Goal: Navigation & Orientation: Find specific page/section

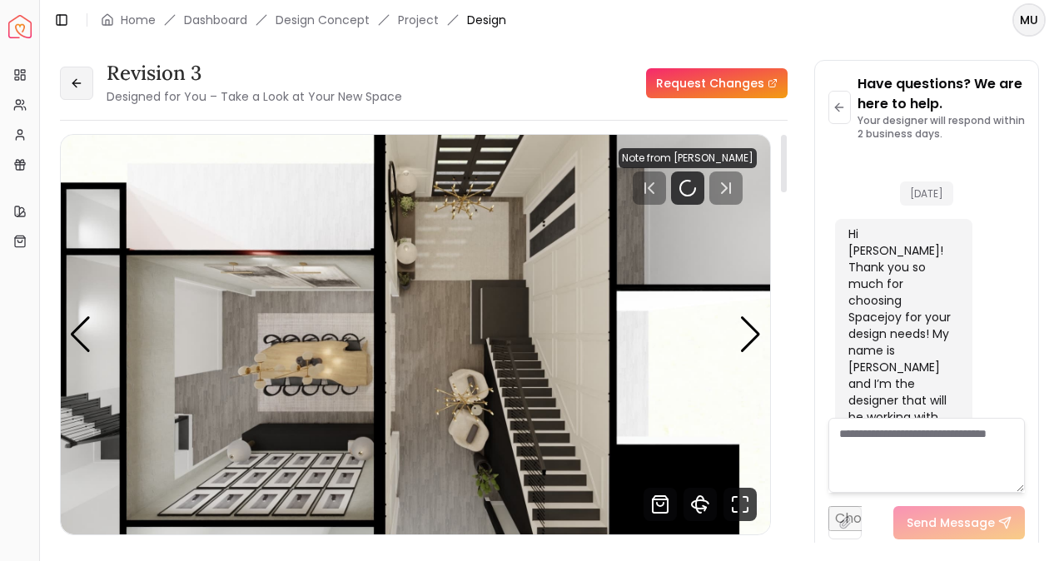
scroll to position [1233, 0]
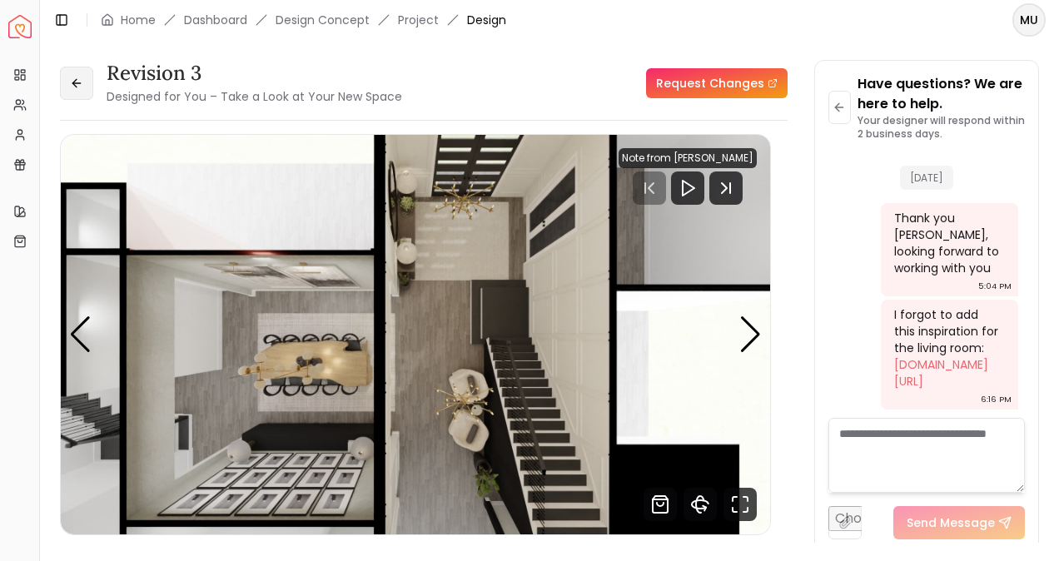
click at [78, 83] on icon at bounding box center [75, 83] width 7 height 0
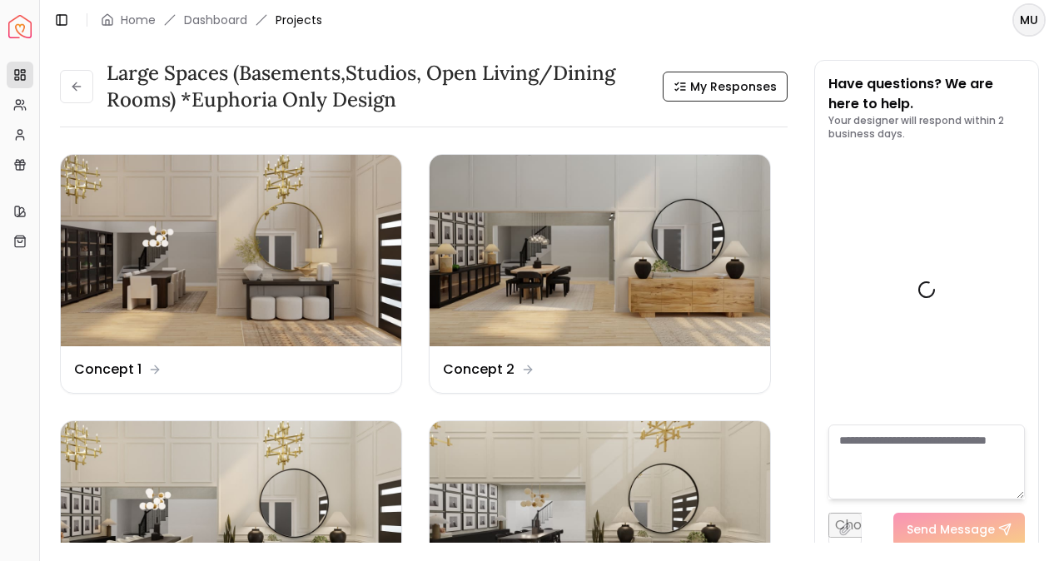
scroll to position [1227, 0]
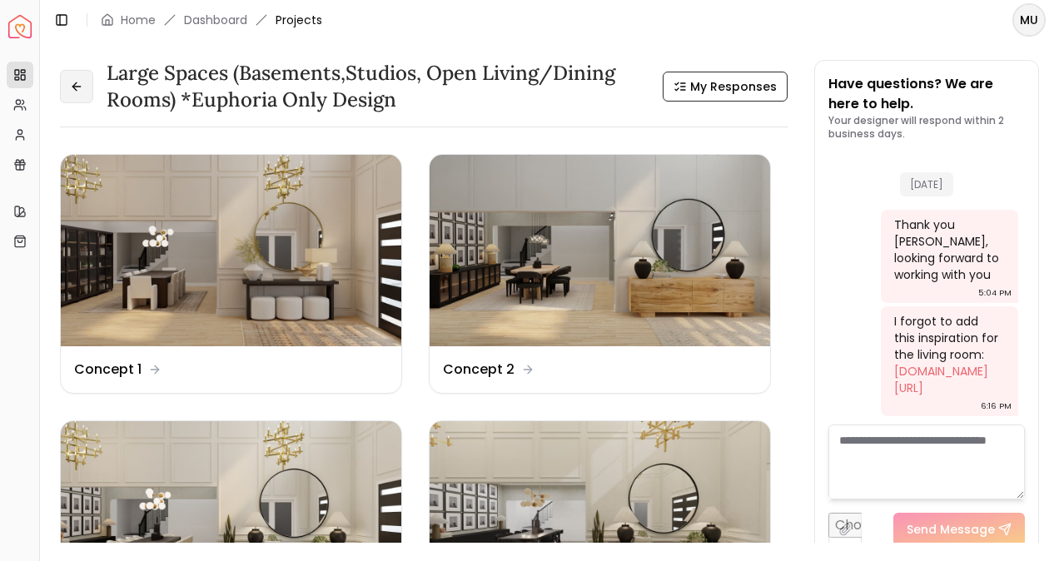
click at [78, 83] on icon at bounding box center [76, 86] width 13 height 13
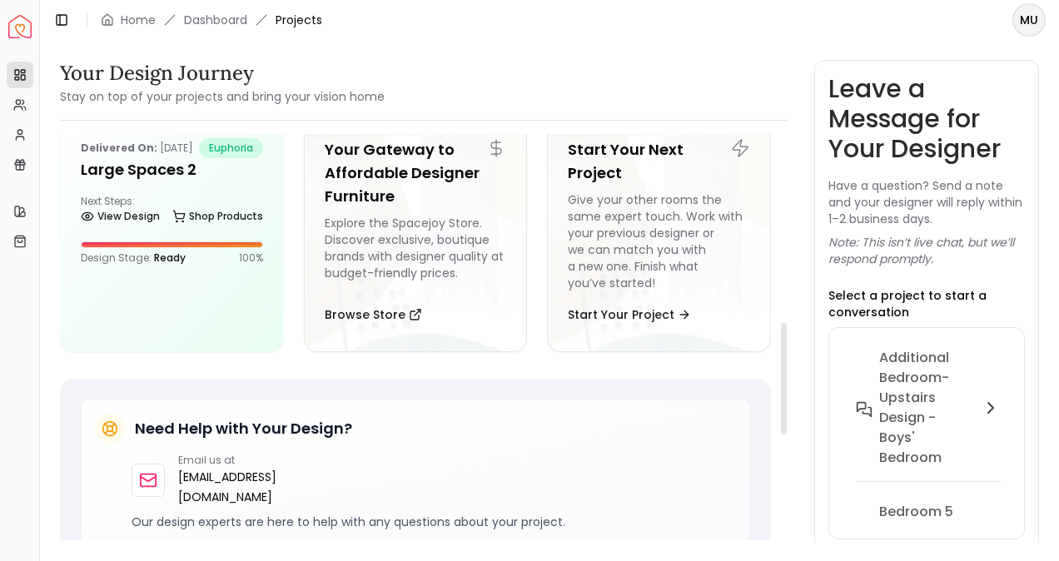
scroll to position [678, 0]
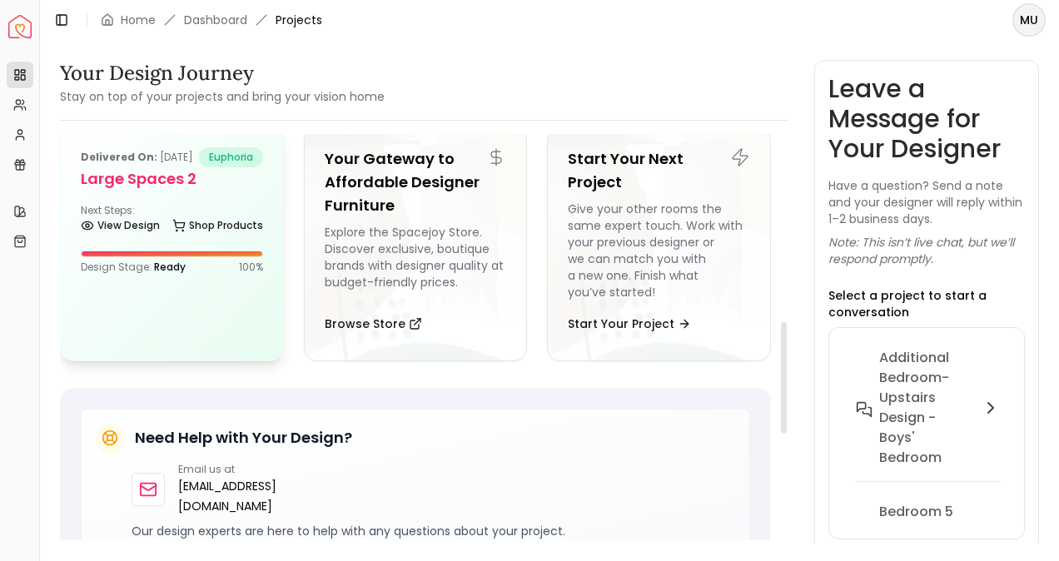
click at [170, 191] on h5 "Large Spaces 2" at bounding box center [172, 178] width 182 height 23
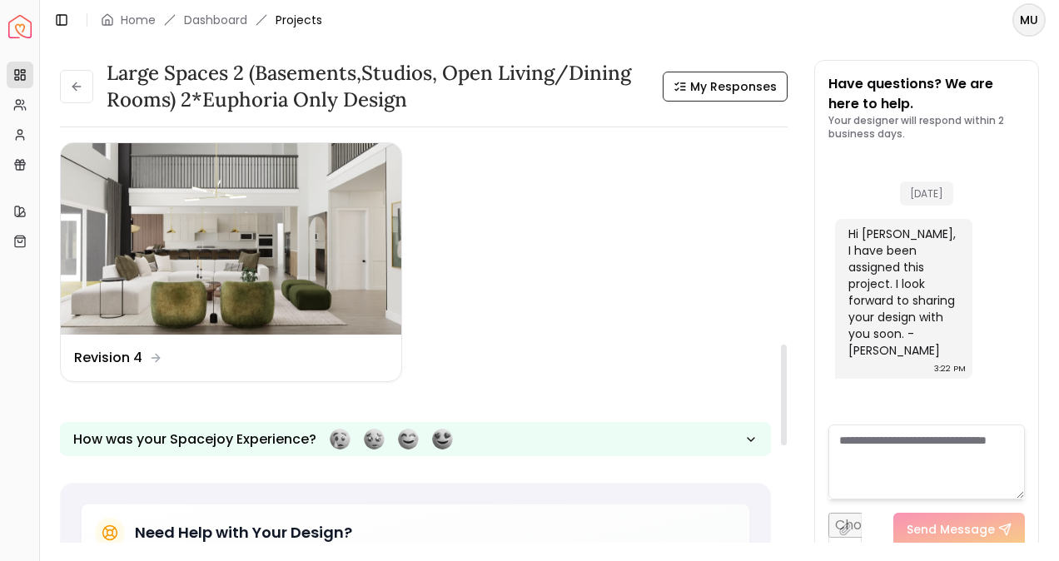
scroll to position [799, 0]
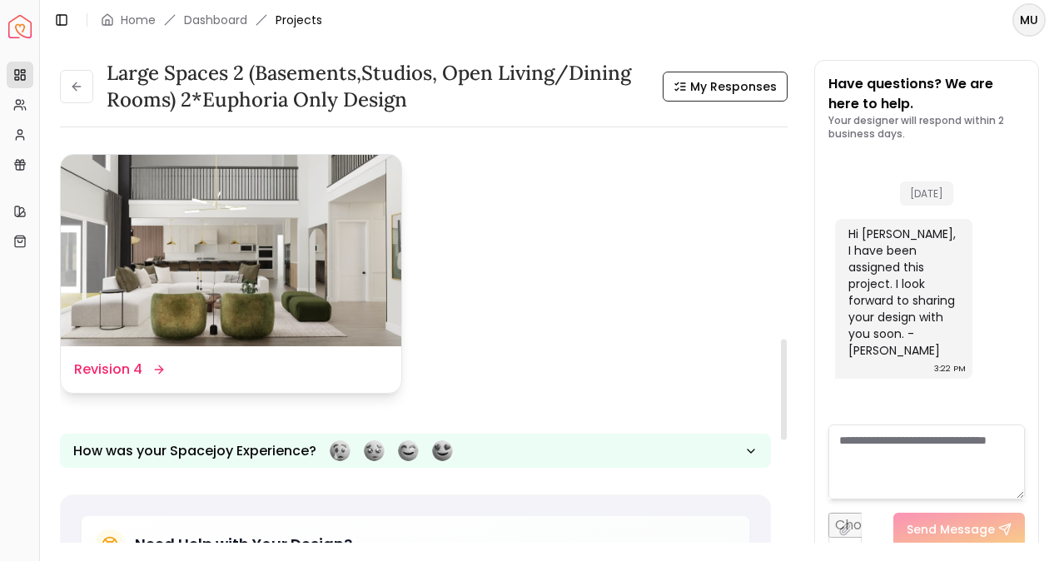
click at [323, 305] on img at bounding box center [231, 250] width 340 height 191
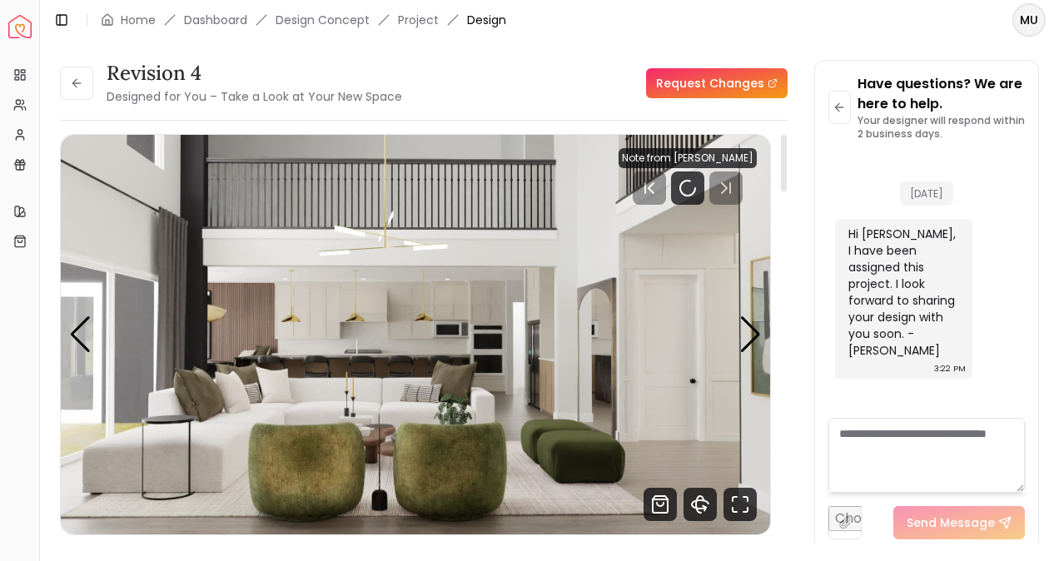
click at [711, 525] on img "1 / 6" at bounding box center [416, 335] width 710 height 400
click at [702, 508] on icon "360 View" at bounding box center [700, 504] width 17 height 8
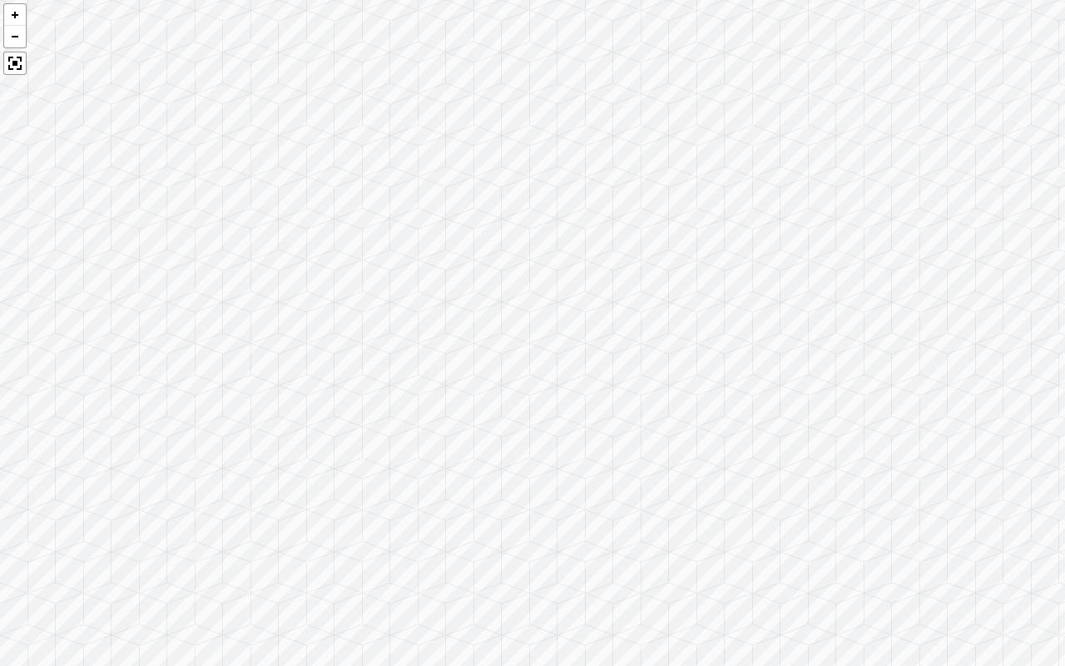
drag, startPoint x: 454, startPoint y: 496, endPoint x: 882, endPoint y: 433, distance: 432.5
click at [882, 433] on div at bounding box center [532, 333] width 1065 height 666
drag, startPoint x: 619, startPoint y: 454, endPoint x: 876, endPoint y: 527, distance: 267.2
click at [876, 527] on div at bounding box center [532, 333] width 1065 height 666
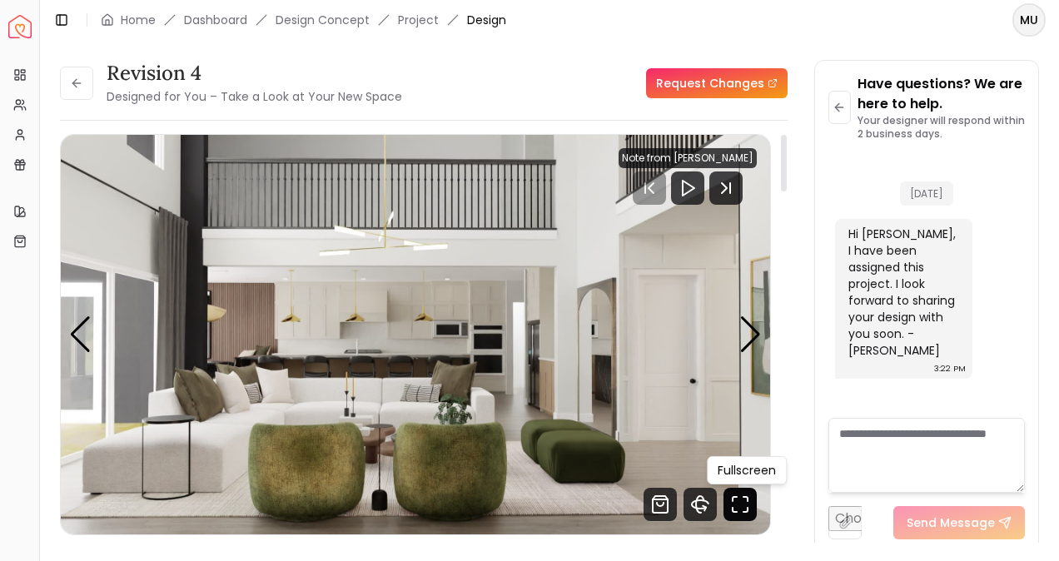
click at [751, 493] on icon "Fullscreen" at bounding box center [739, 504] width 33 height 33
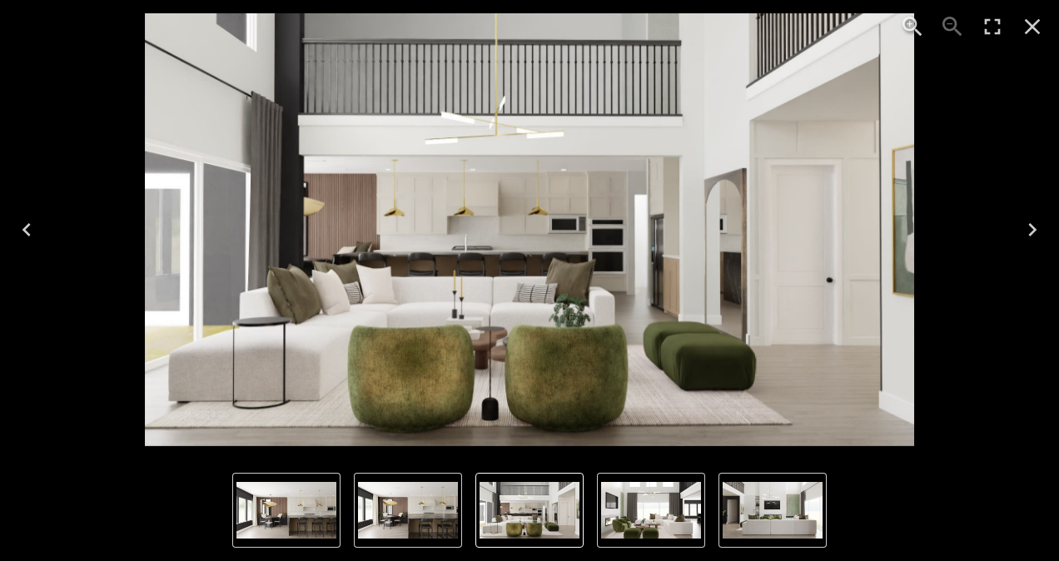
click at [1034, 23] on icon "Close" at bounding box center [1033, 27] width 16 height 16
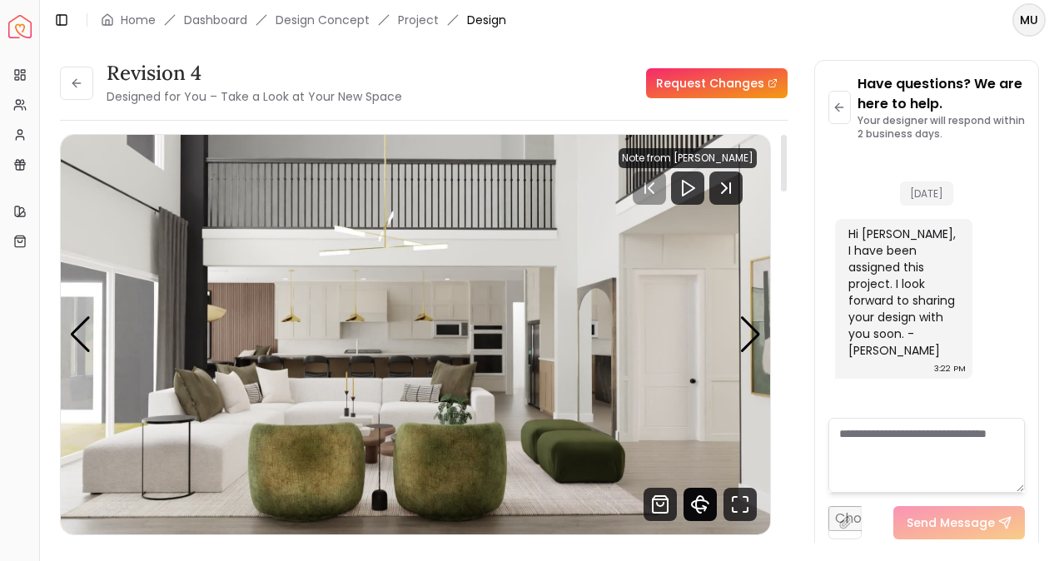
click at [700, 496] on icon "360 View" at bounding box center [699, 504] width 7 height 17
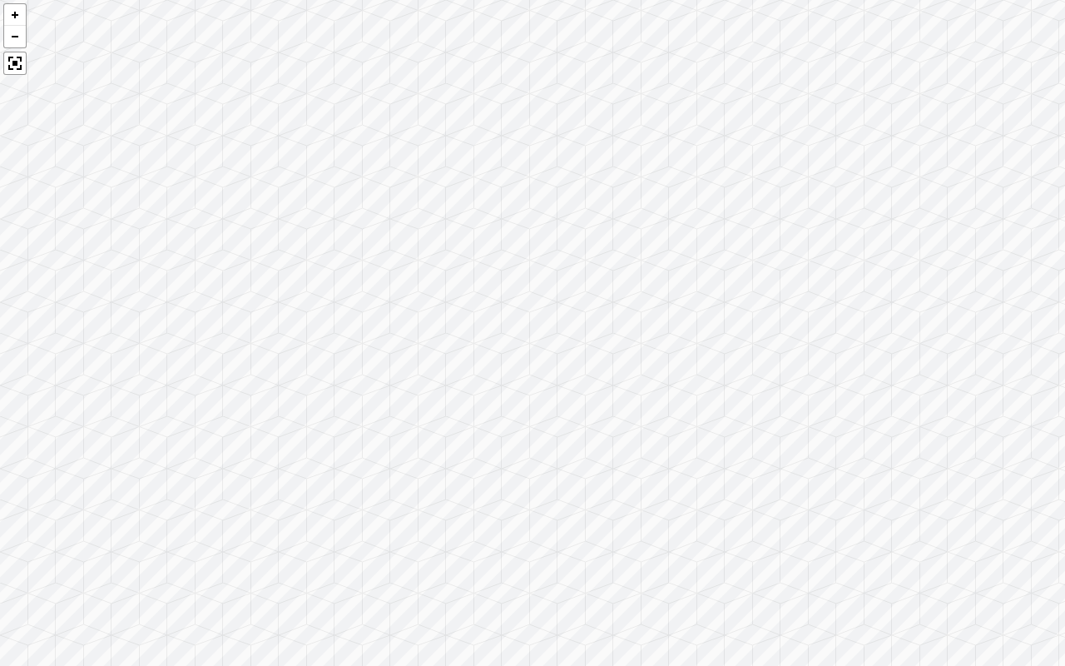
drag, startPoint x: 703, startPoint y: 557, endPoint x: 1065, endPoint y: 398, distance: 394.7
click at [1058, 398] on div at bounding box center [532, 333] width 1065 height 666
drag, startPoint x: 777, startPoint y: 397, endPoint x: 1065, endPoint y: 308, distance: 300.6
click at [1058, 308] on div at bounding box center [532, 333] width 1065 height 666
drag, startPoint x: 360, startPoint y: 552, endPoint x: 1065, endPoint y: 300, distance: 748.7
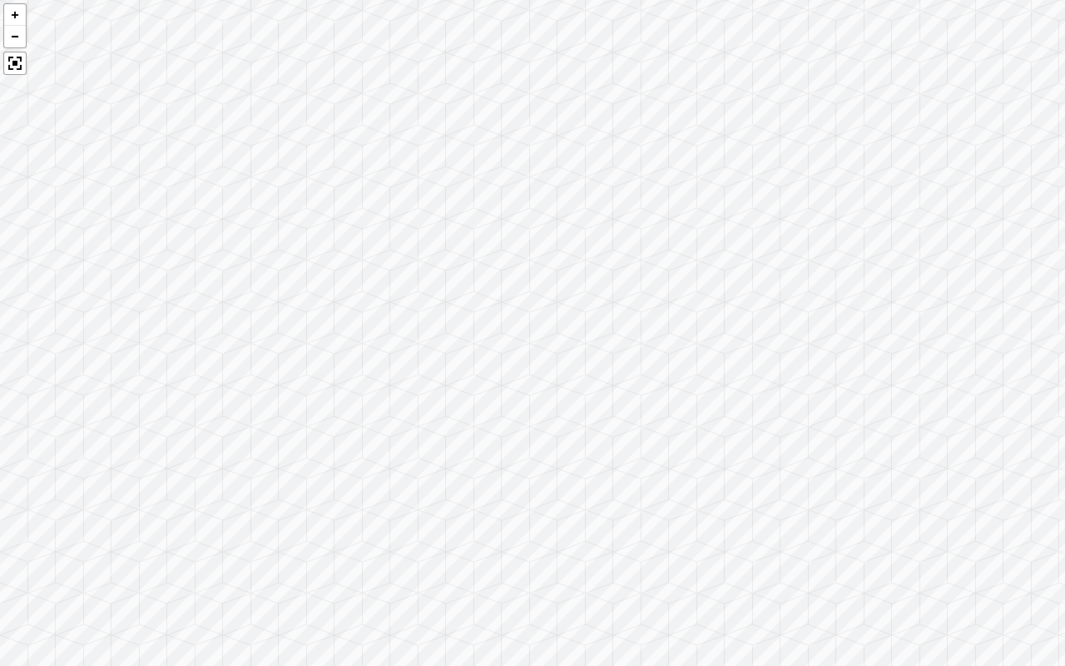
click at [1058, 300] on div at bounding box center [532, 333] width 1065 height 666
drag, startPoint x: 633, startPoint y: 363, endPoint x: 639, endPoint y: 515, distance: 152.5
click at [639, 515] on div at bounding box center [532, 333] width 1065 height 666
